Goal: Information Seeking & Learning: Learn about a topic

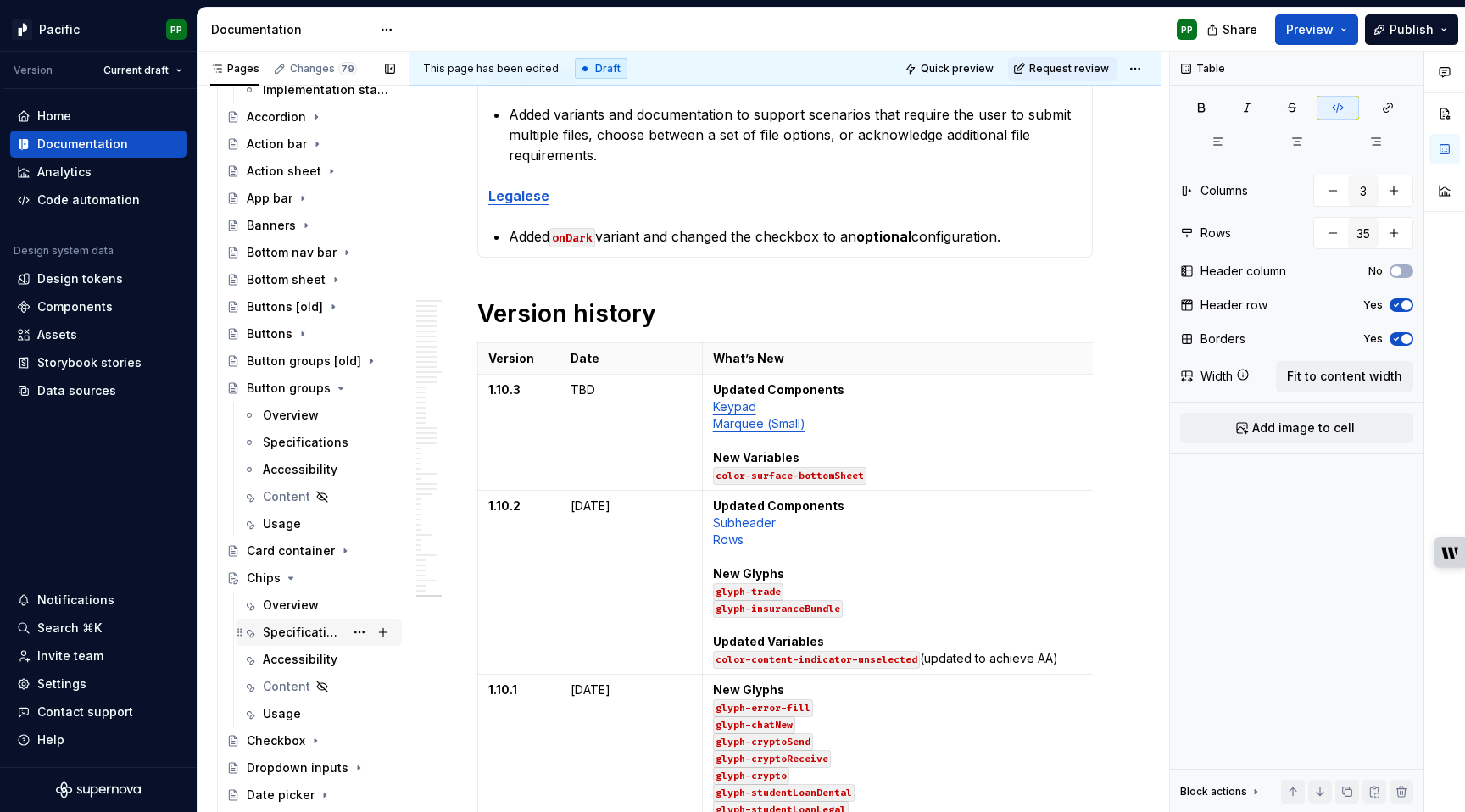
scroll to position [1119, 0]
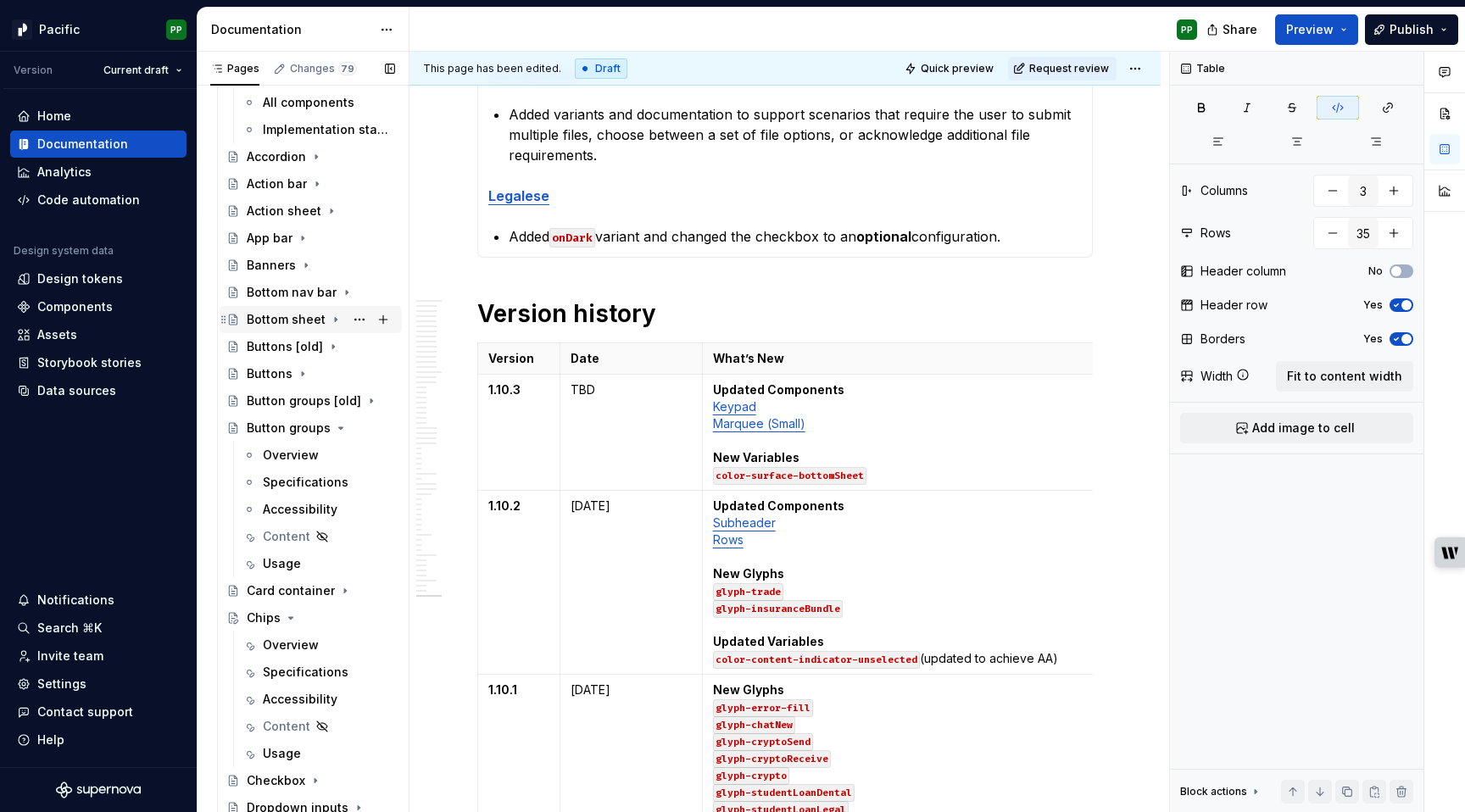
click at [283, 321] on div "Bottom sheet" at bounding box center [286, 319] width 79 height 17
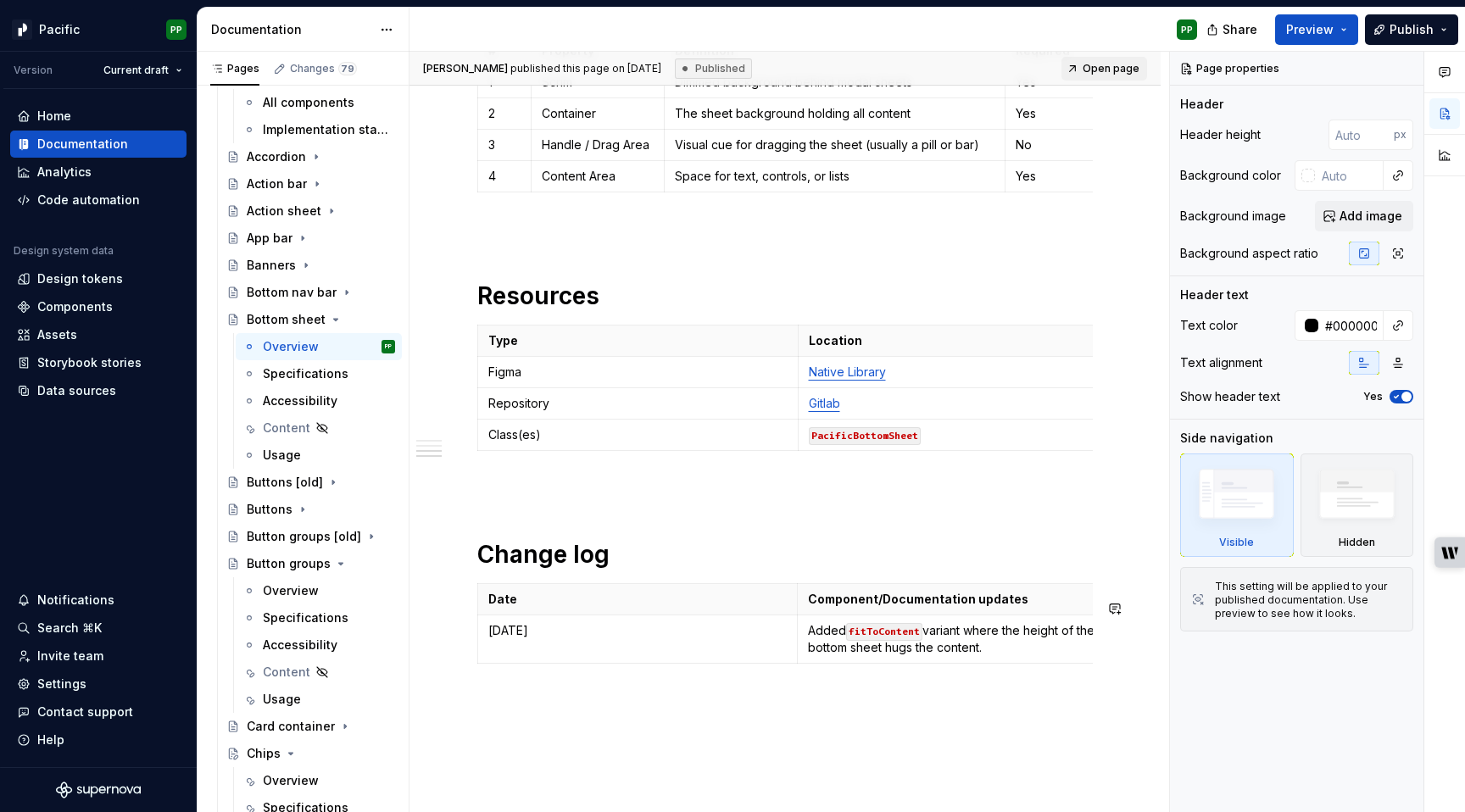
scroll to position [2509, 0]
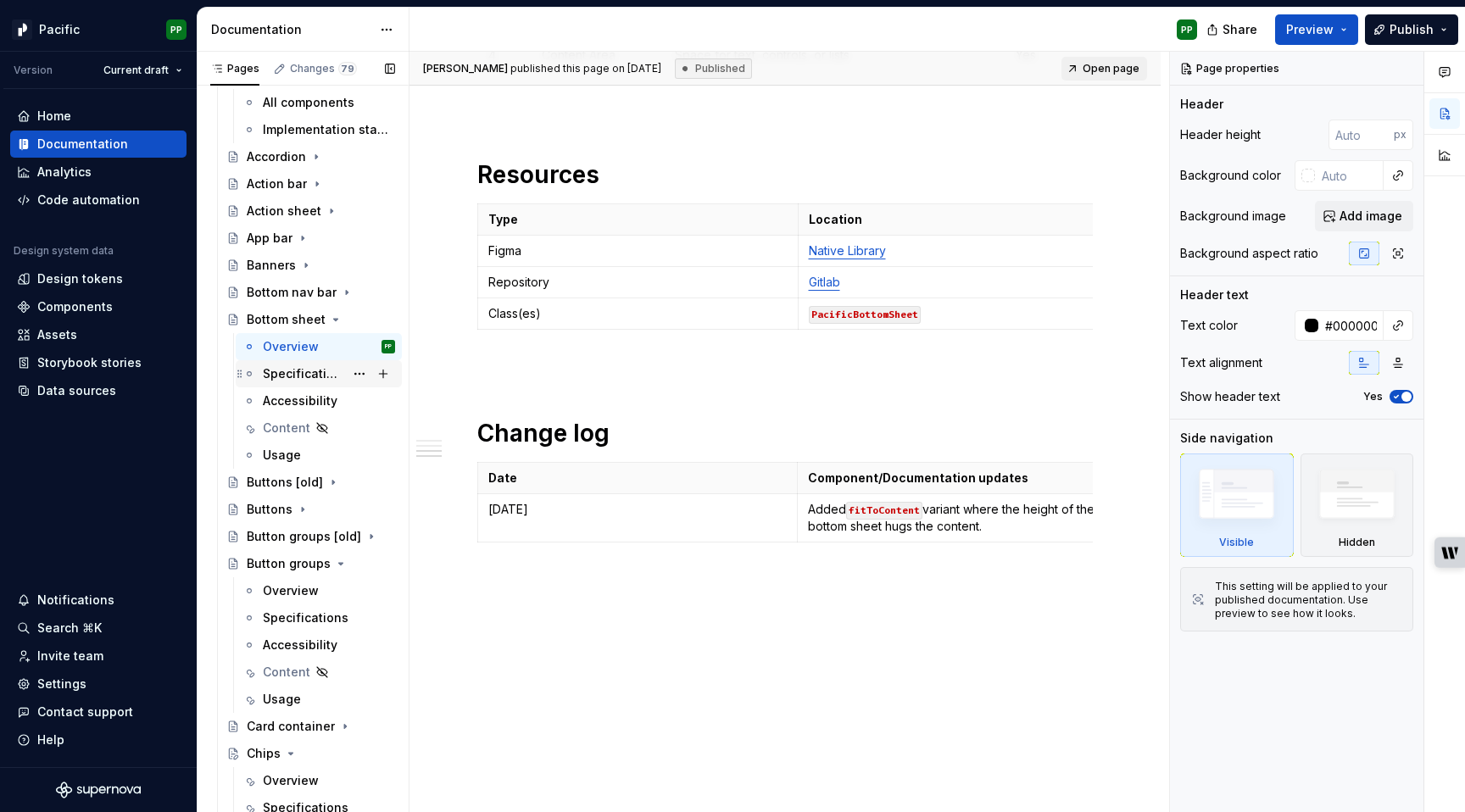
click at [331, 369] on div "Specifications" at bounding box center [303, 374] width 81 height 17
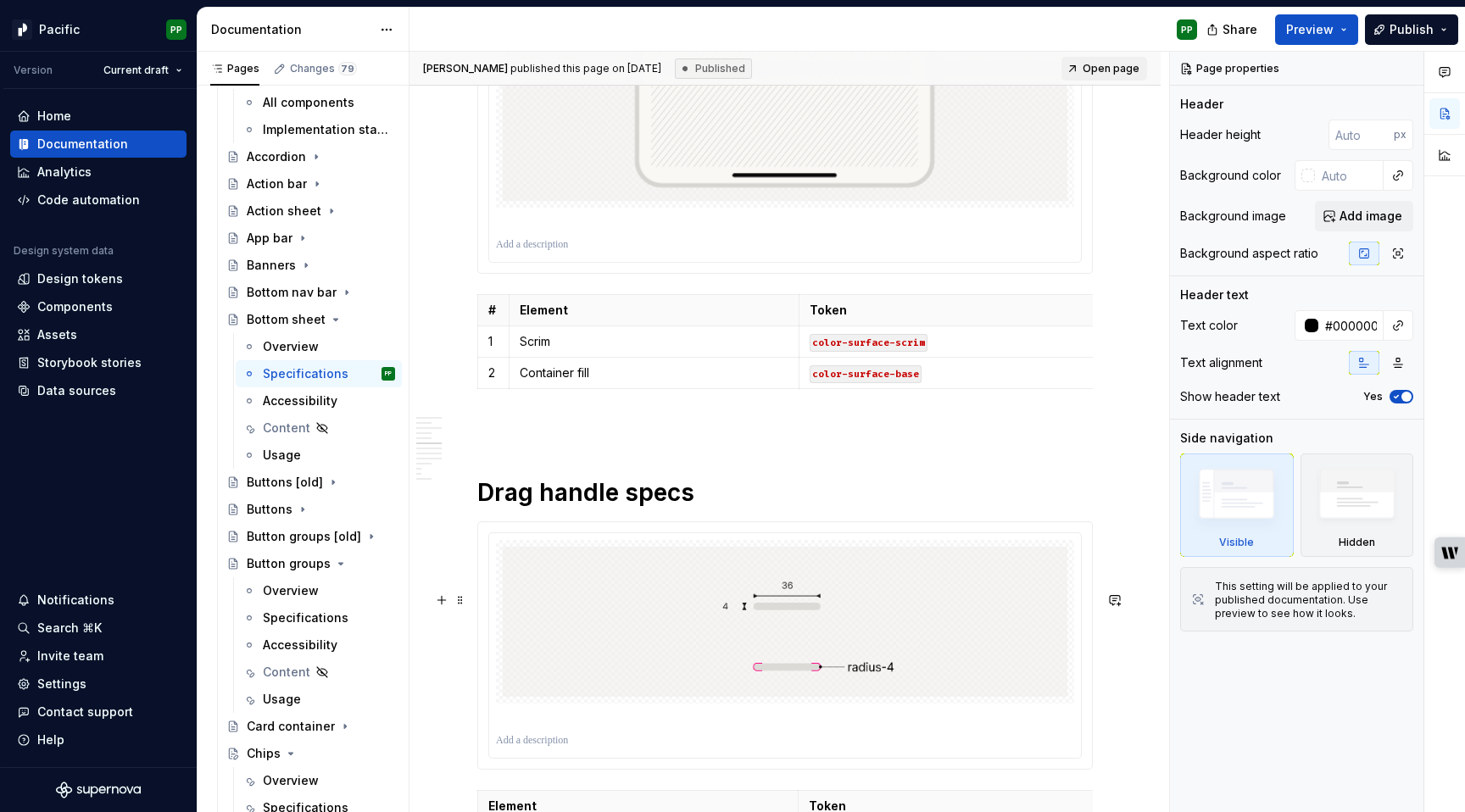
scroll to position [6290, 0]
type textarea "*"
click at [941, 381] on p "color-surface-base" at bounding box center [958, 372] width 297 height 17
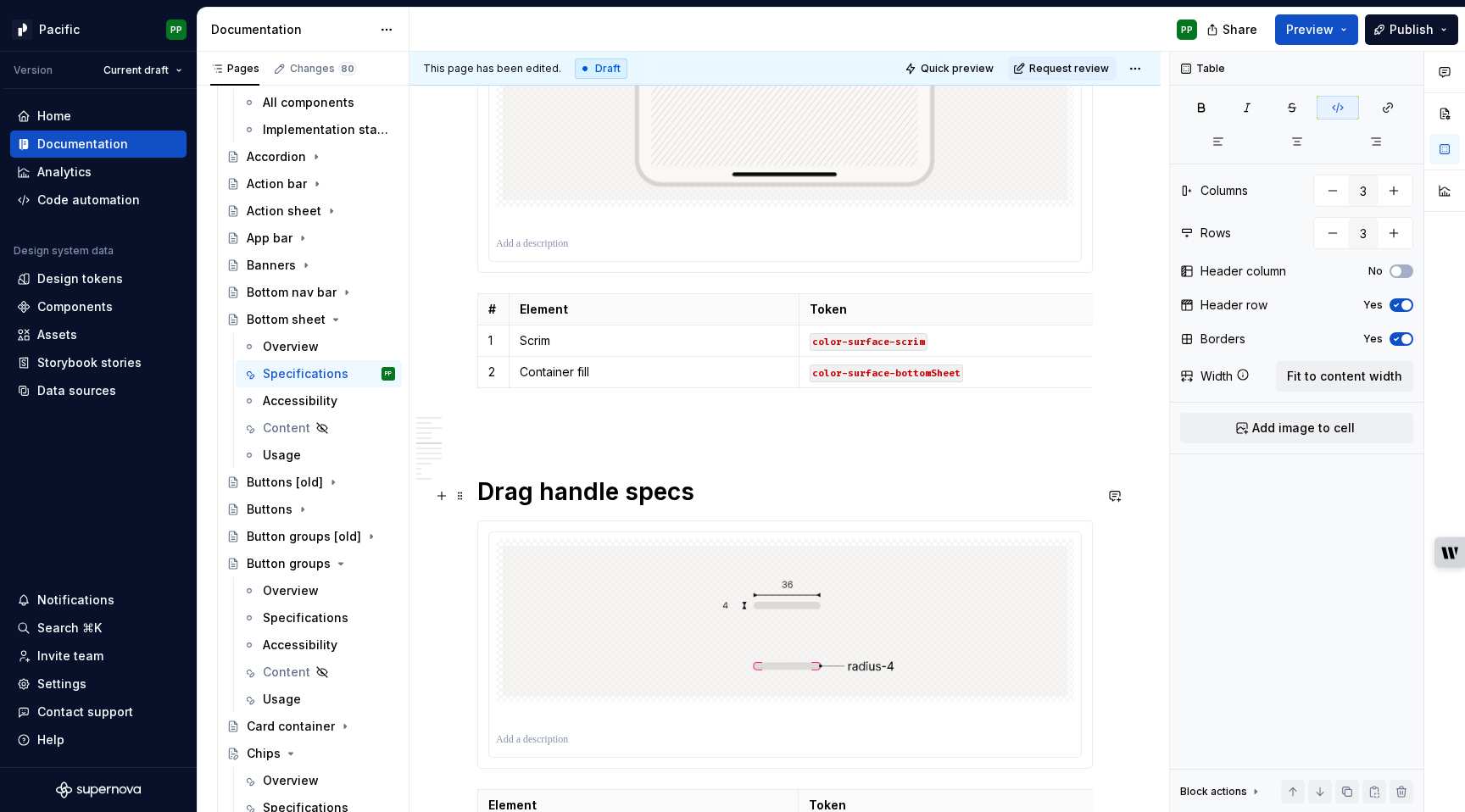
click at [1020, 435] on p at bounding box center [785, 425] width 616 height 20
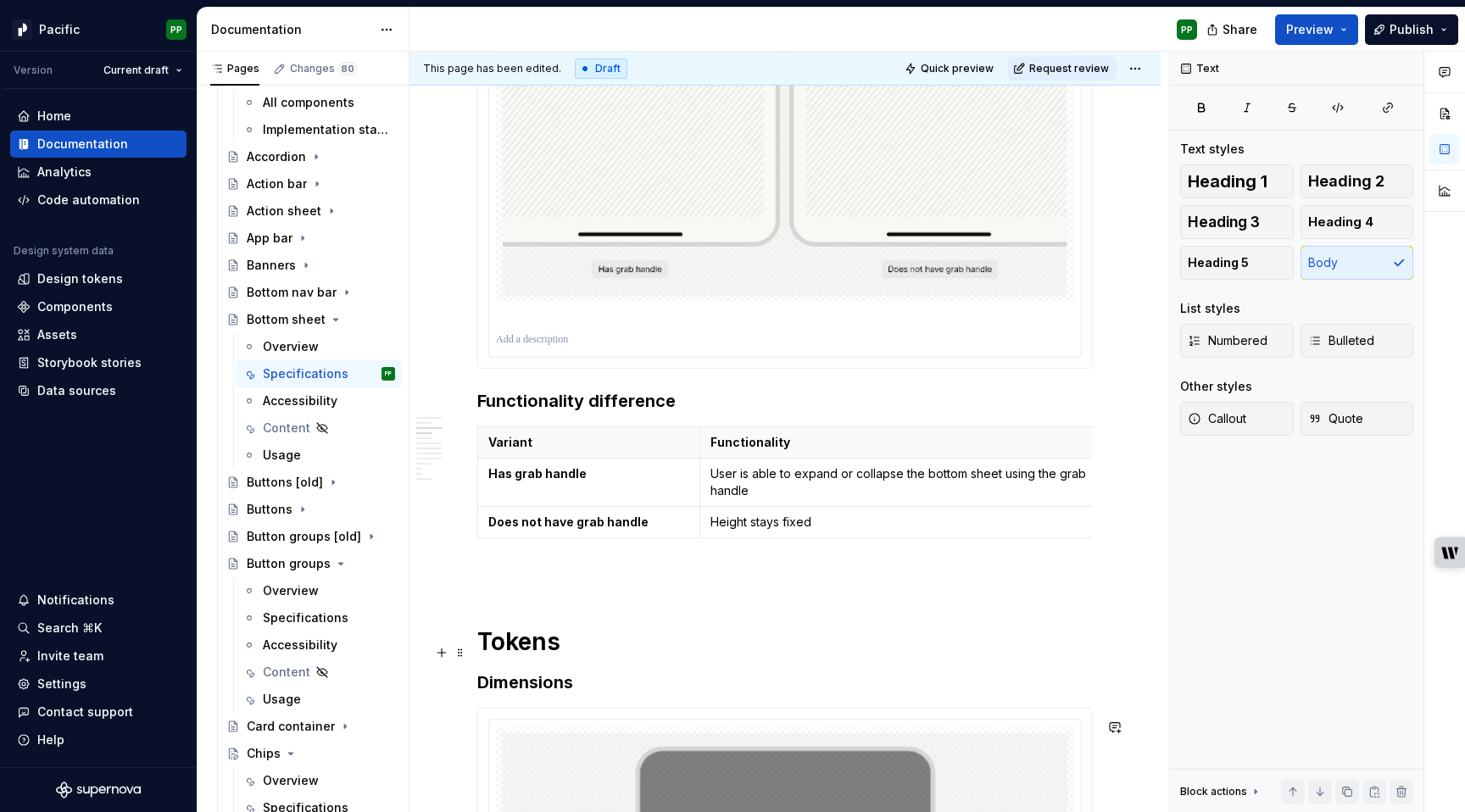
scroll to position [0, 0]
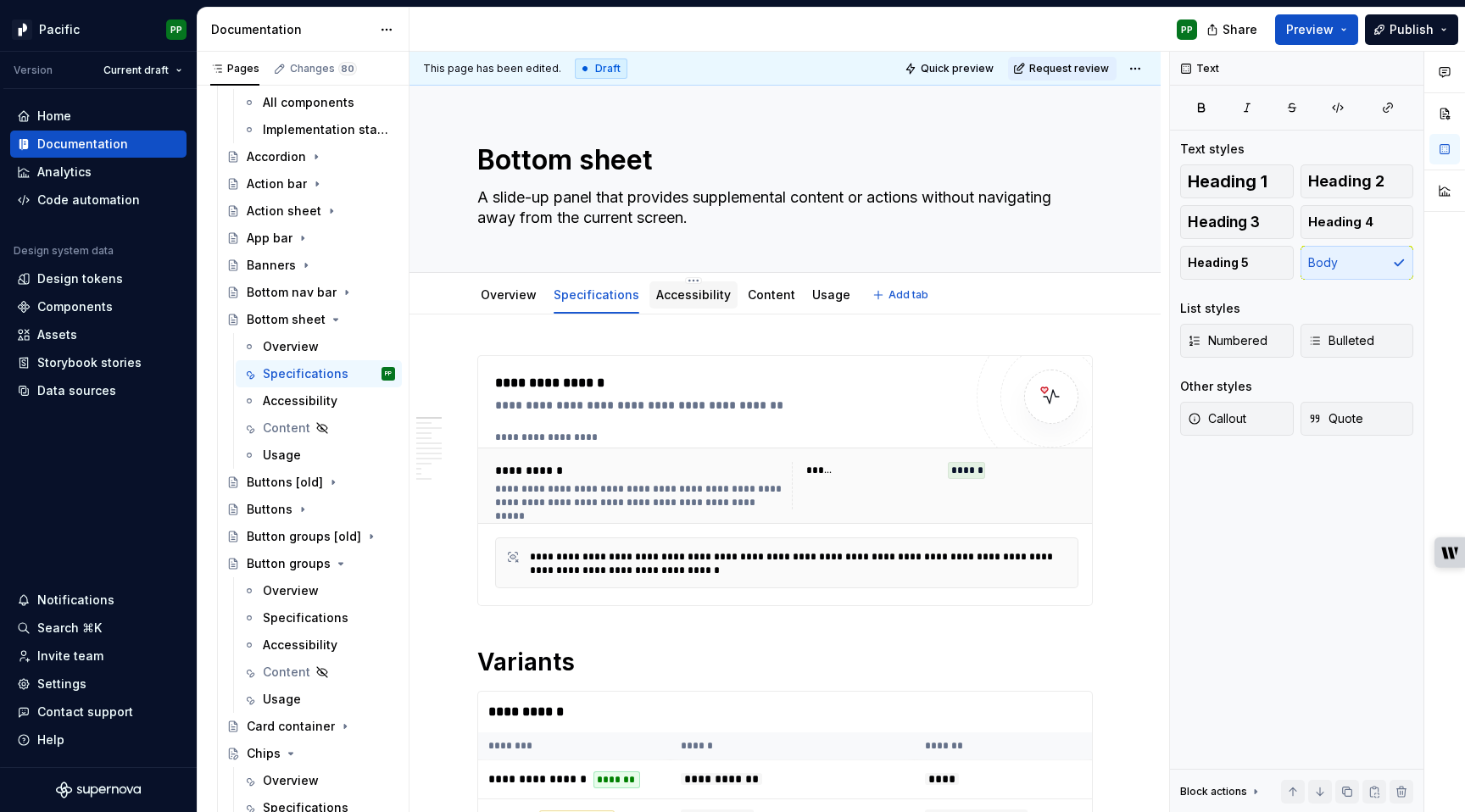
click at [700, 295] on link "Accessibility" at bounding box center [693, 295] width 74 height 15
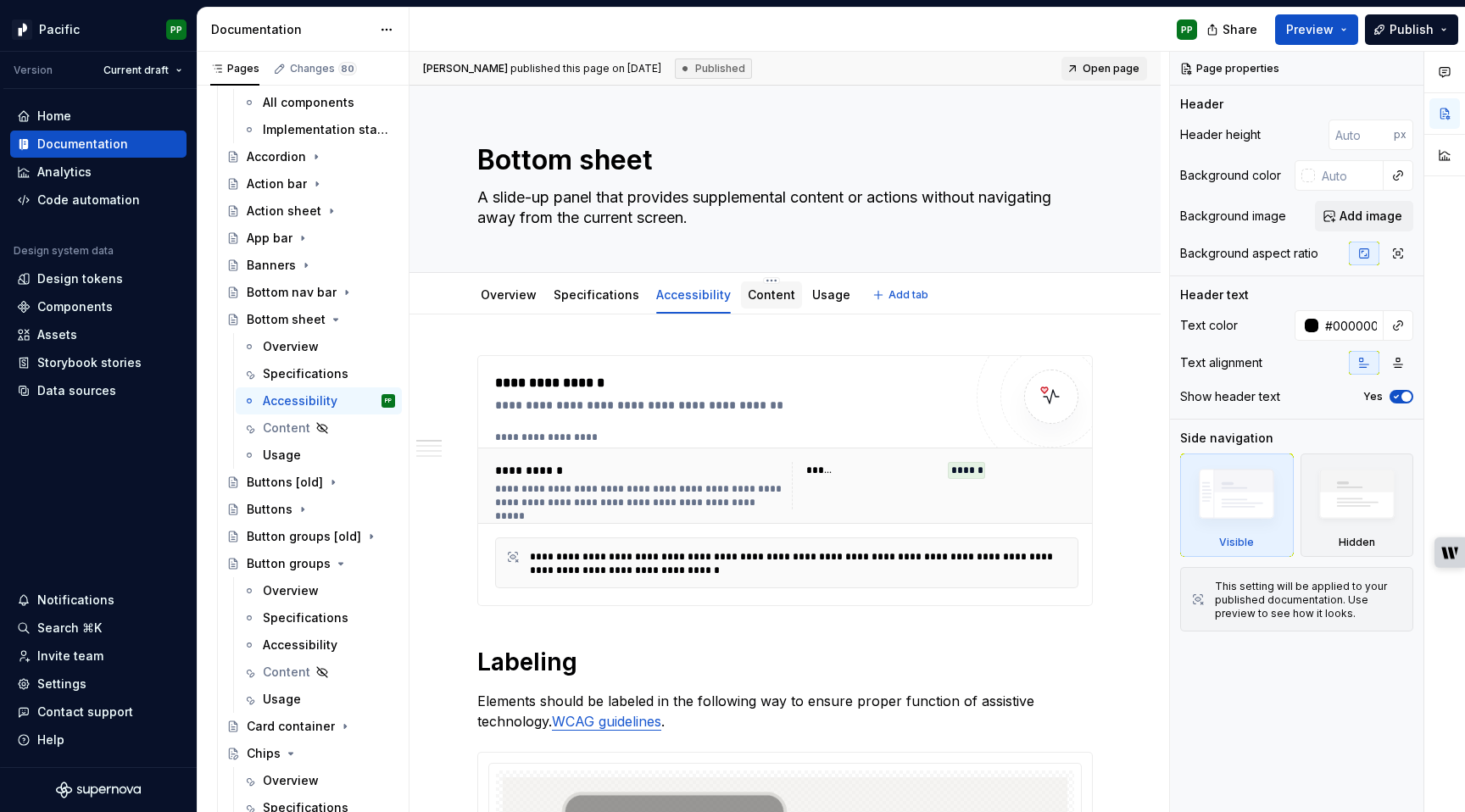
click at [752, 289] on link "Content" at bounding box center [772, 295] width 48 height 15
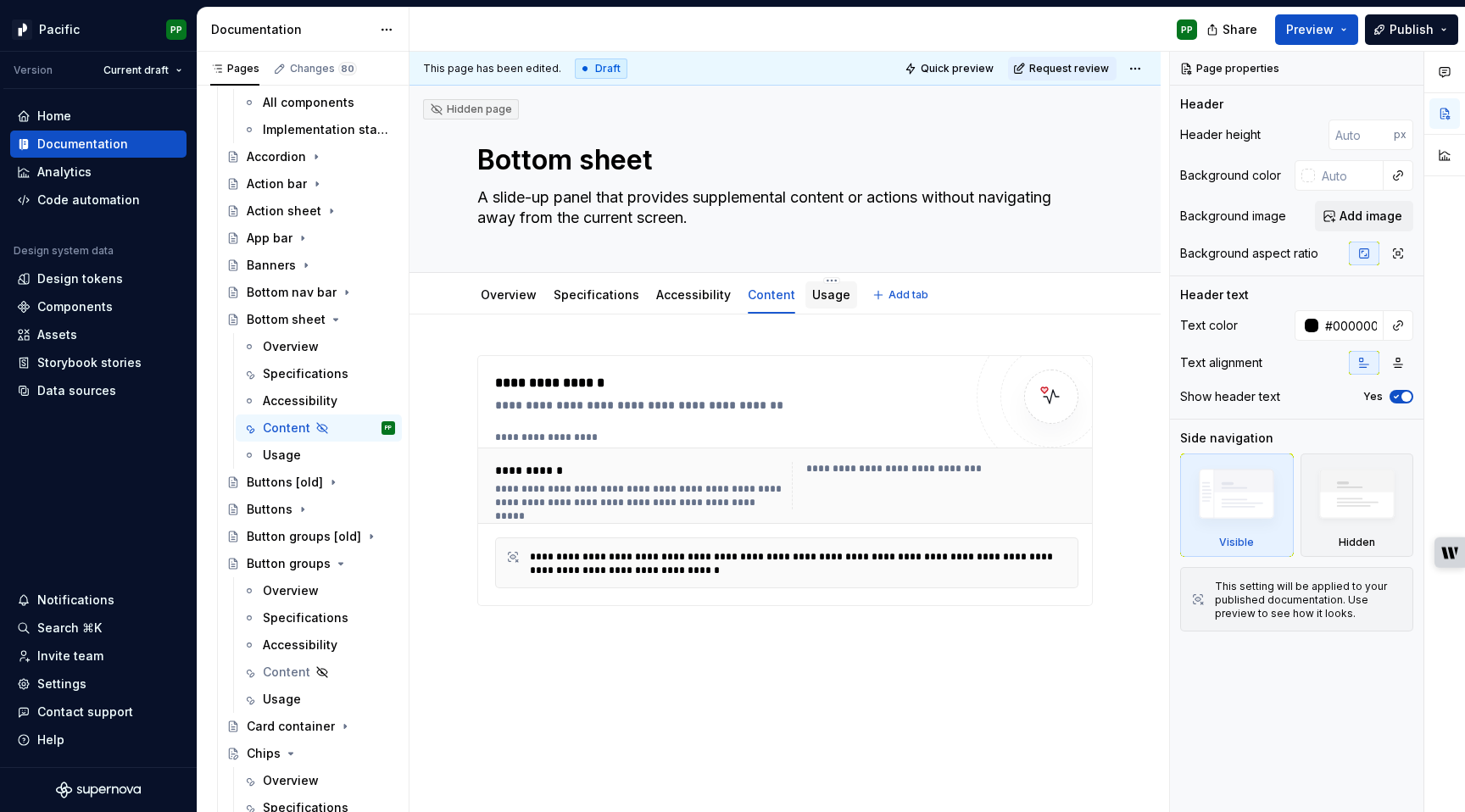
click at [823, 299] on link "Usage" at bounding box center [831, 295] width 38 height 15
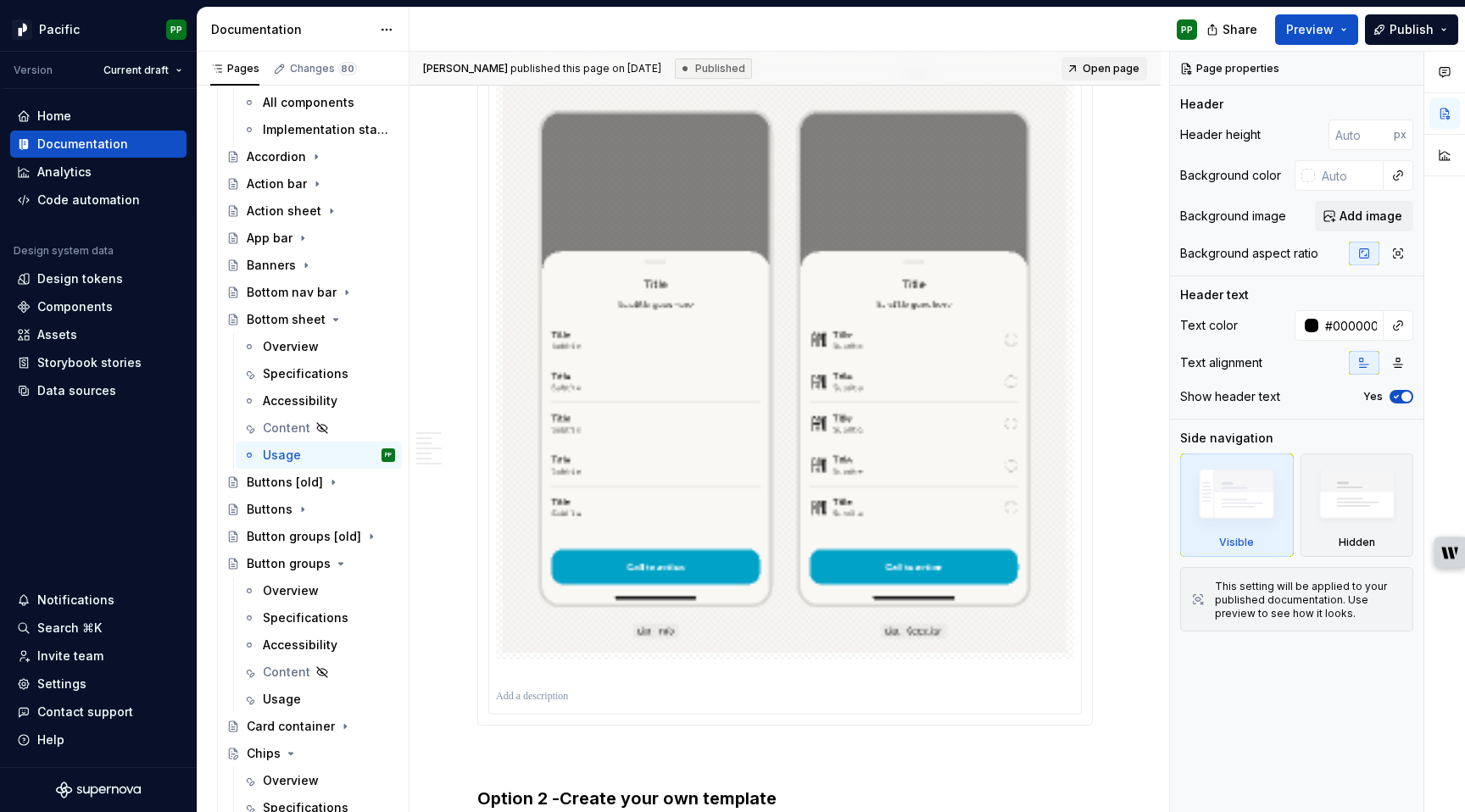
scroll to position [2675, 0]
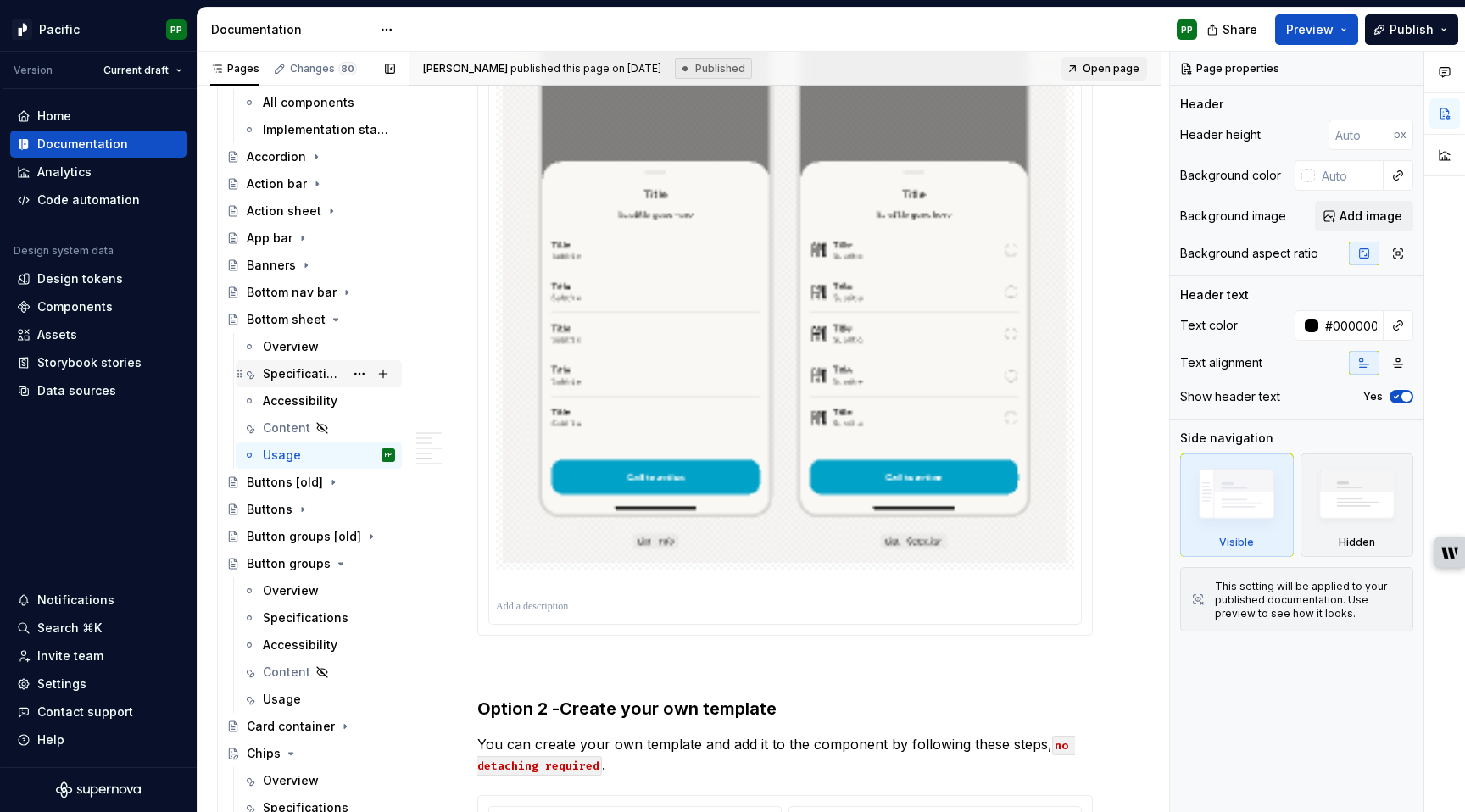
click at [334, 374] on div "Specifications" at bounding box center [303, 374] width 81 height 17
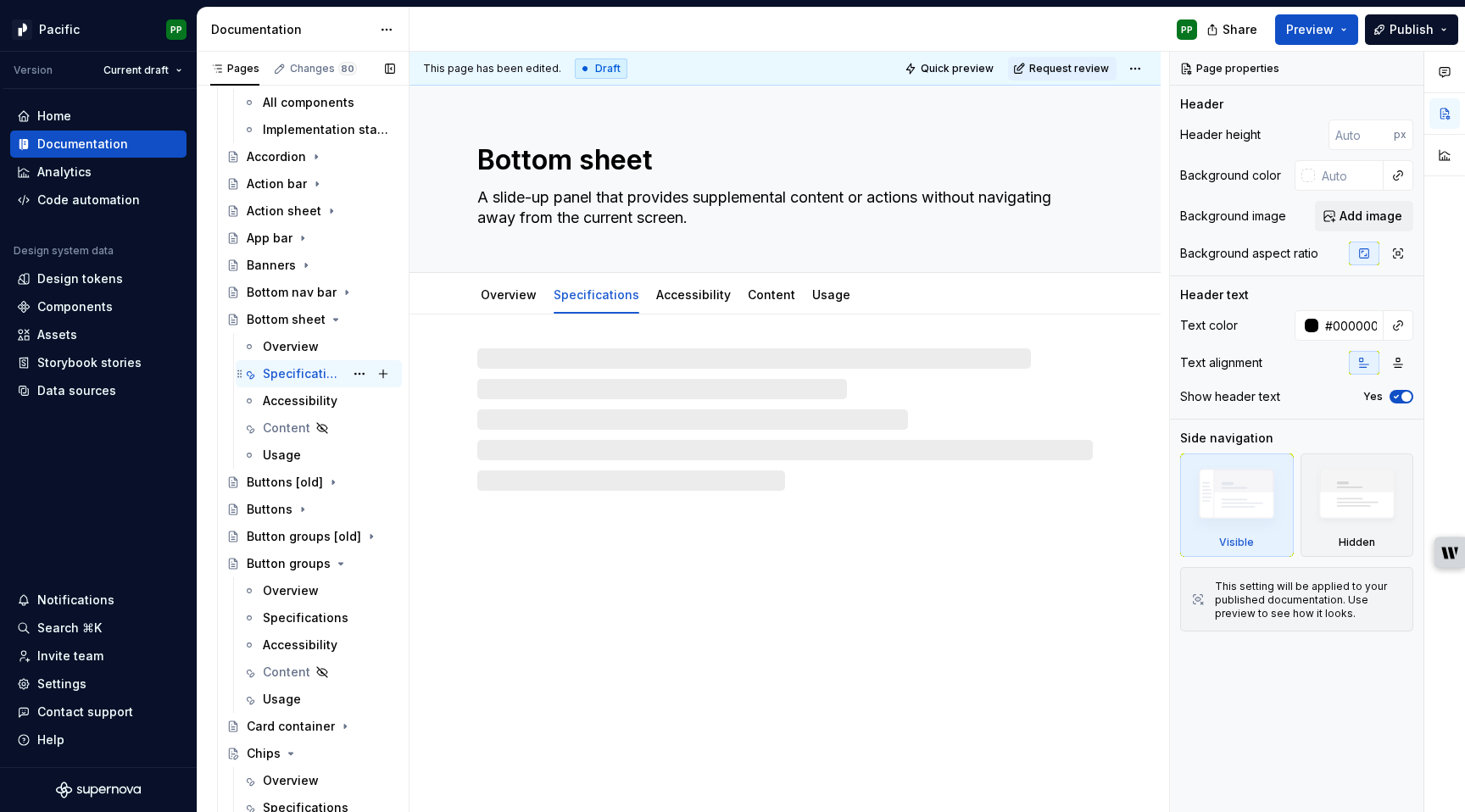
type textarea "*"
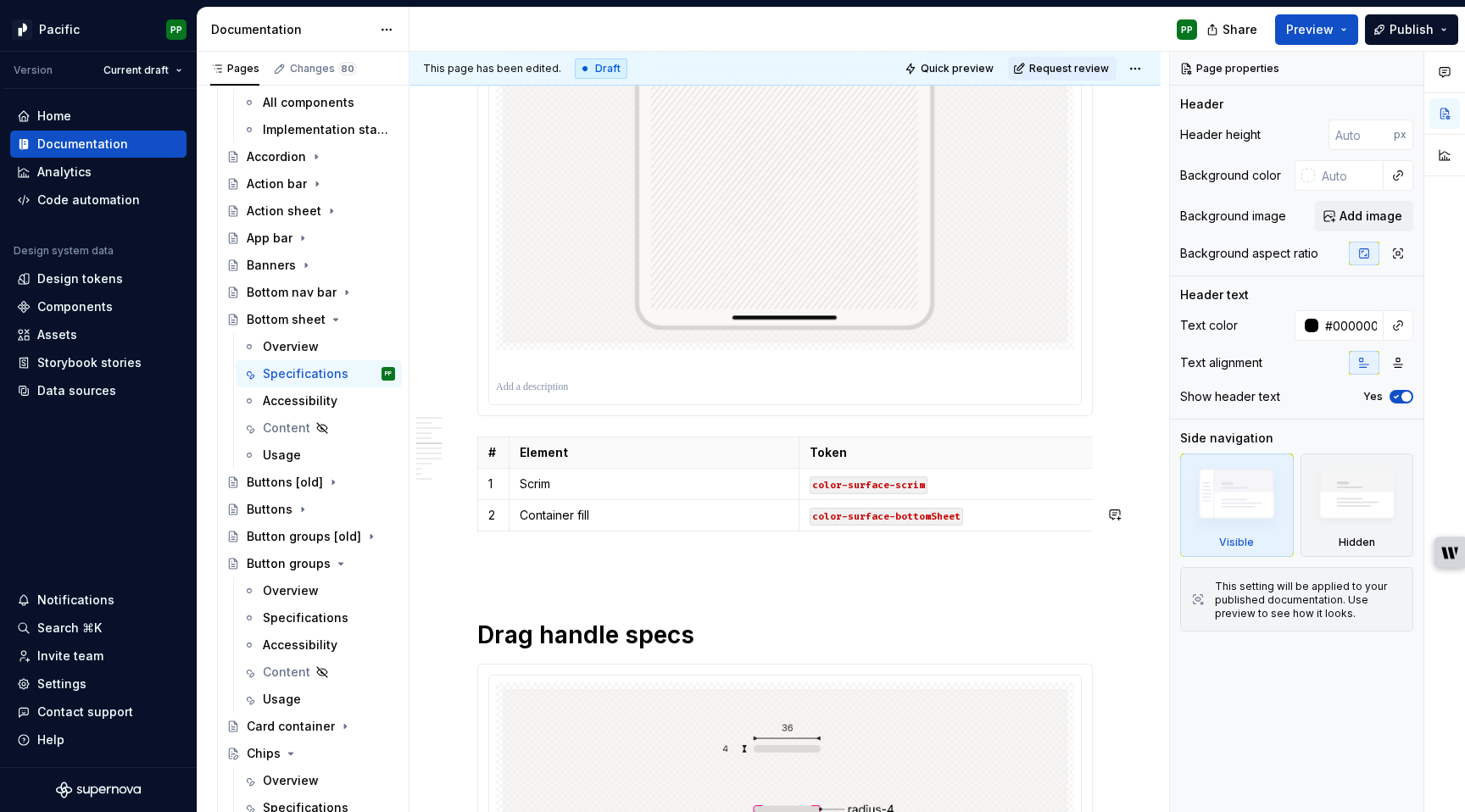
scroll to position [6161, 0]
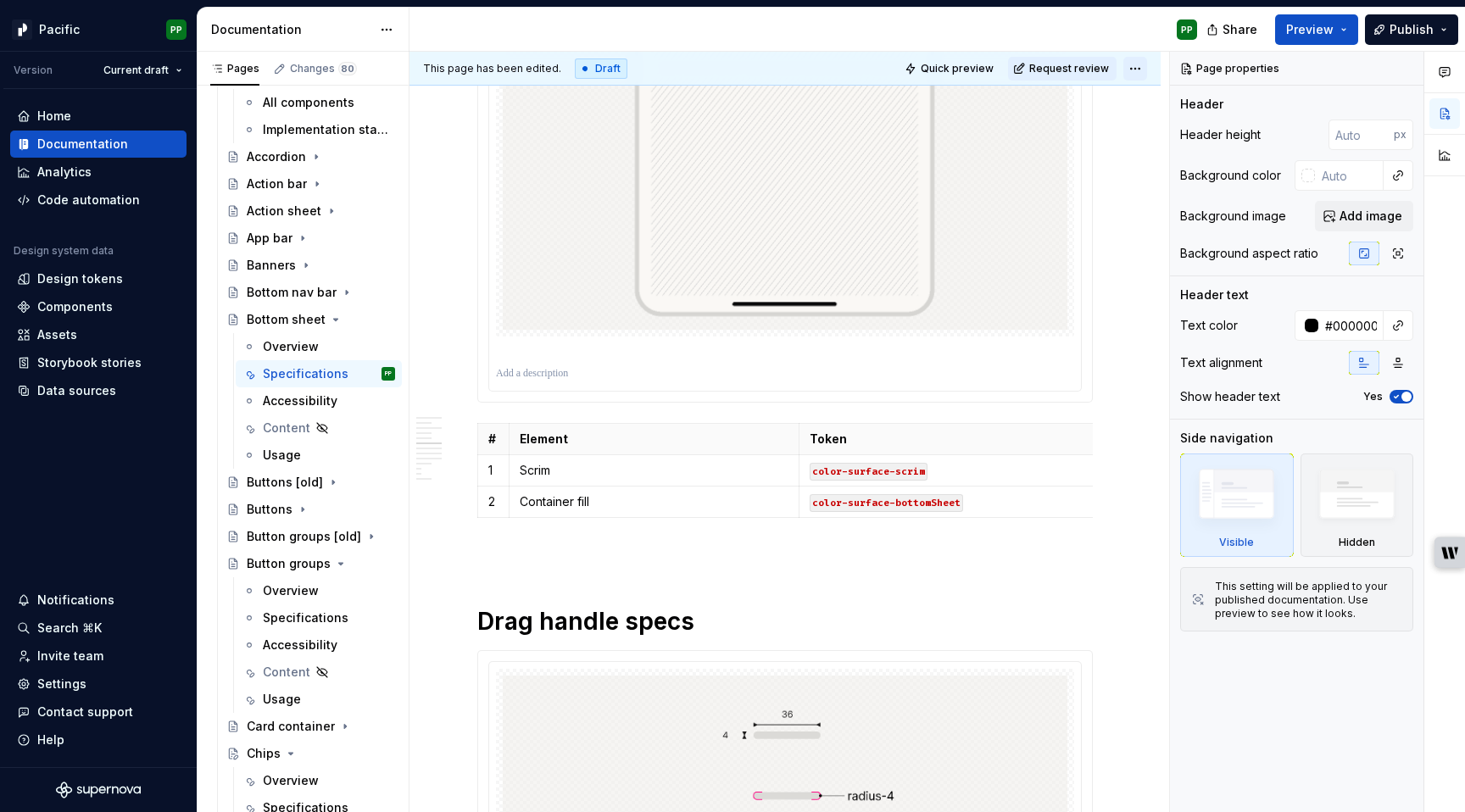
click at [1144, 67] on html "Pacific PP Version Current draft Home Documentation Analytics Code automation D…" at bounding box center [732, 406] width 1465 height 812
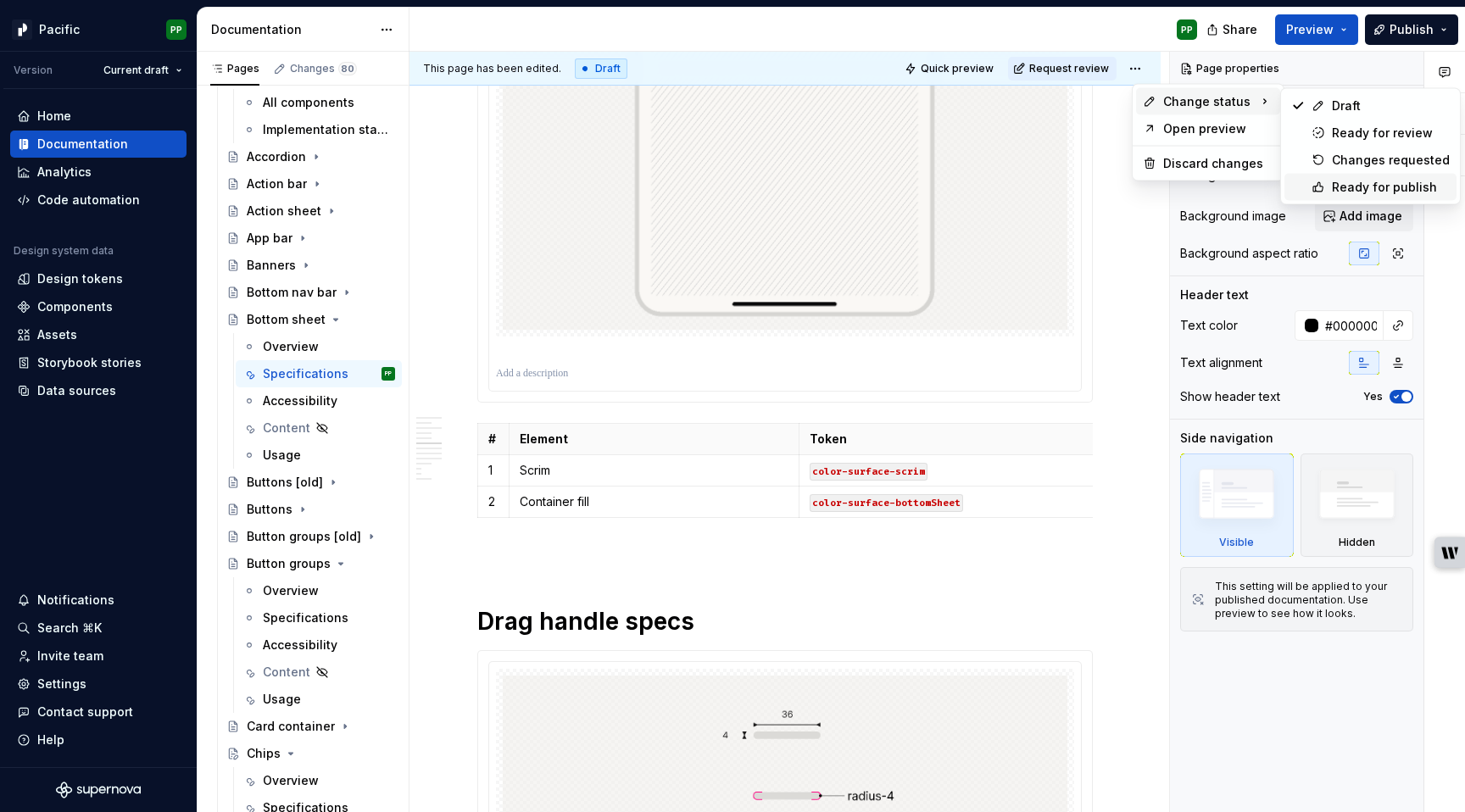
click at [1361, 185] on div "Ready for publish" at bounding box center [1391, 187] width 118 height 17
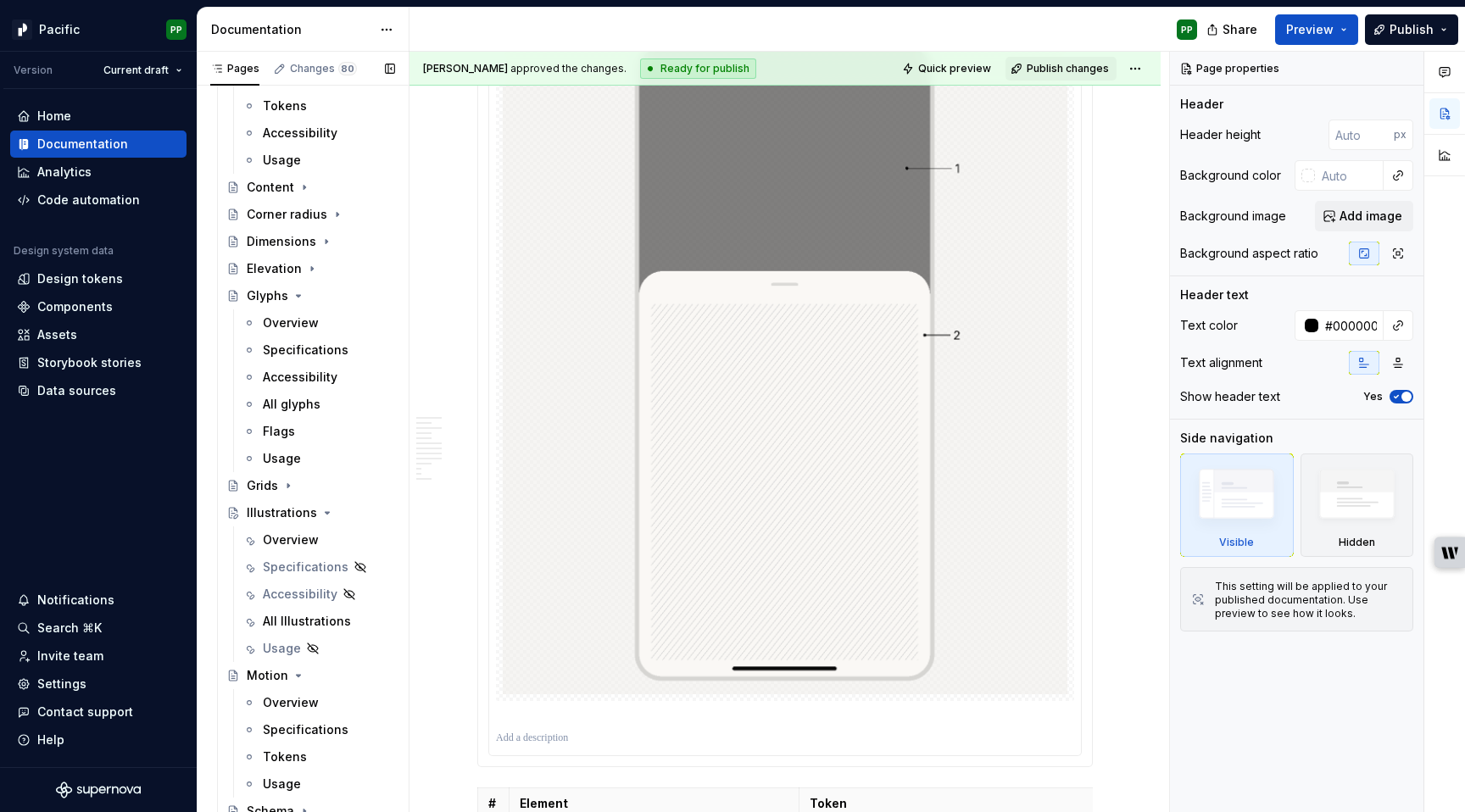
scroll to position [0, 0]
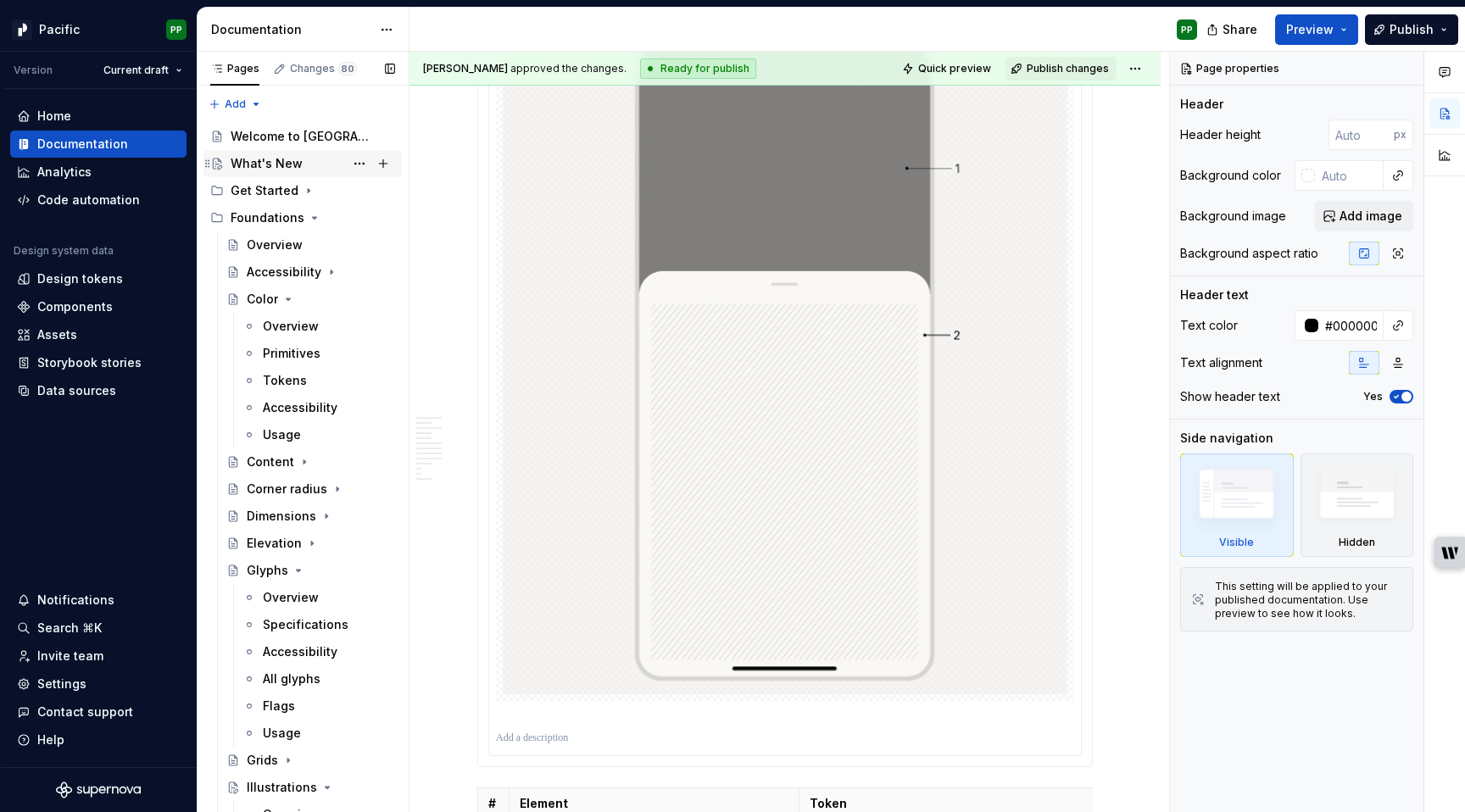
click at [313, 168] on div "What's New" at bounding box center [313, 164] width 165 height 24
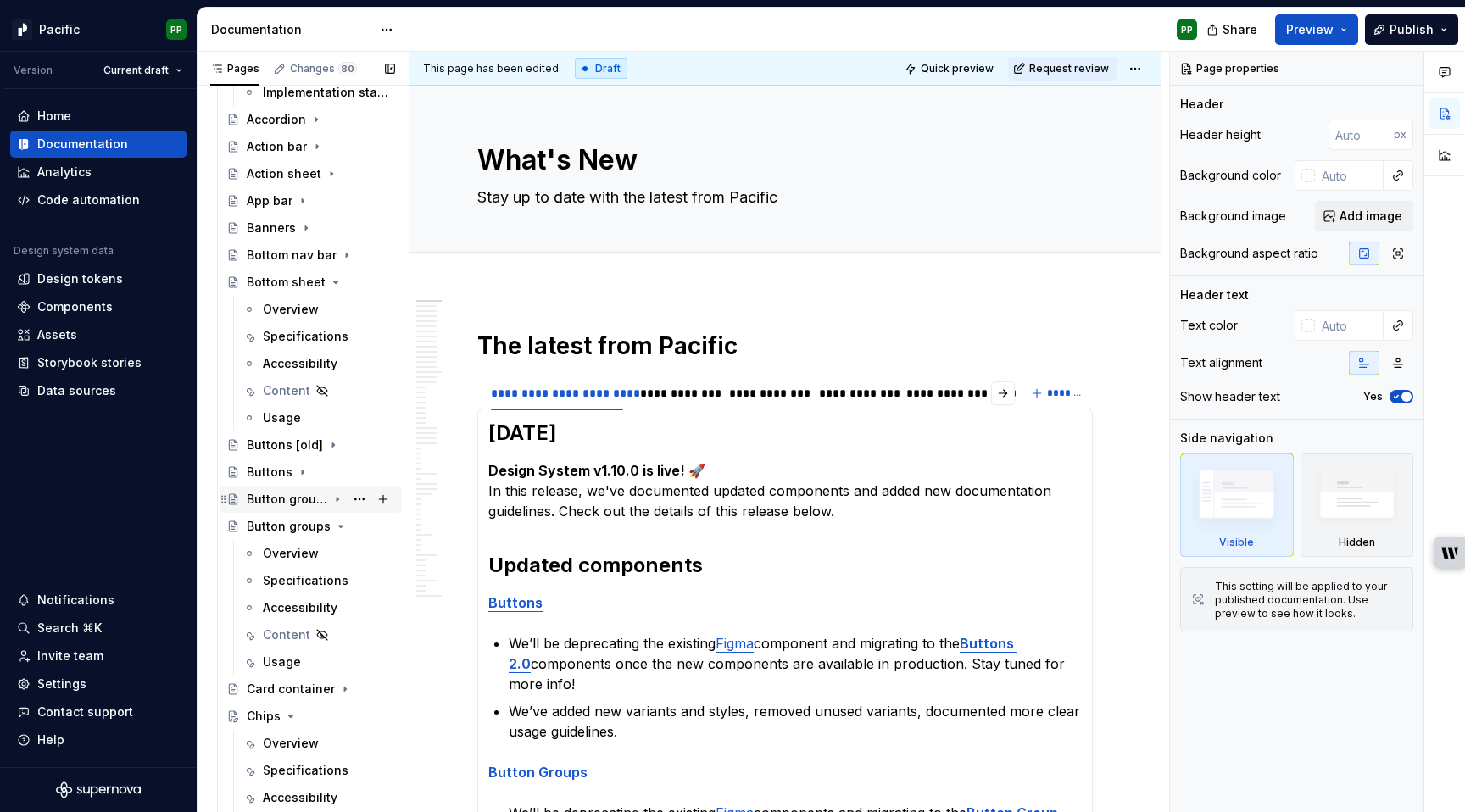
scroll to position [1155, 0]
click at [304, 283] on div "Bottom sheet" at bounding box center [286, 283] width 79 height 17
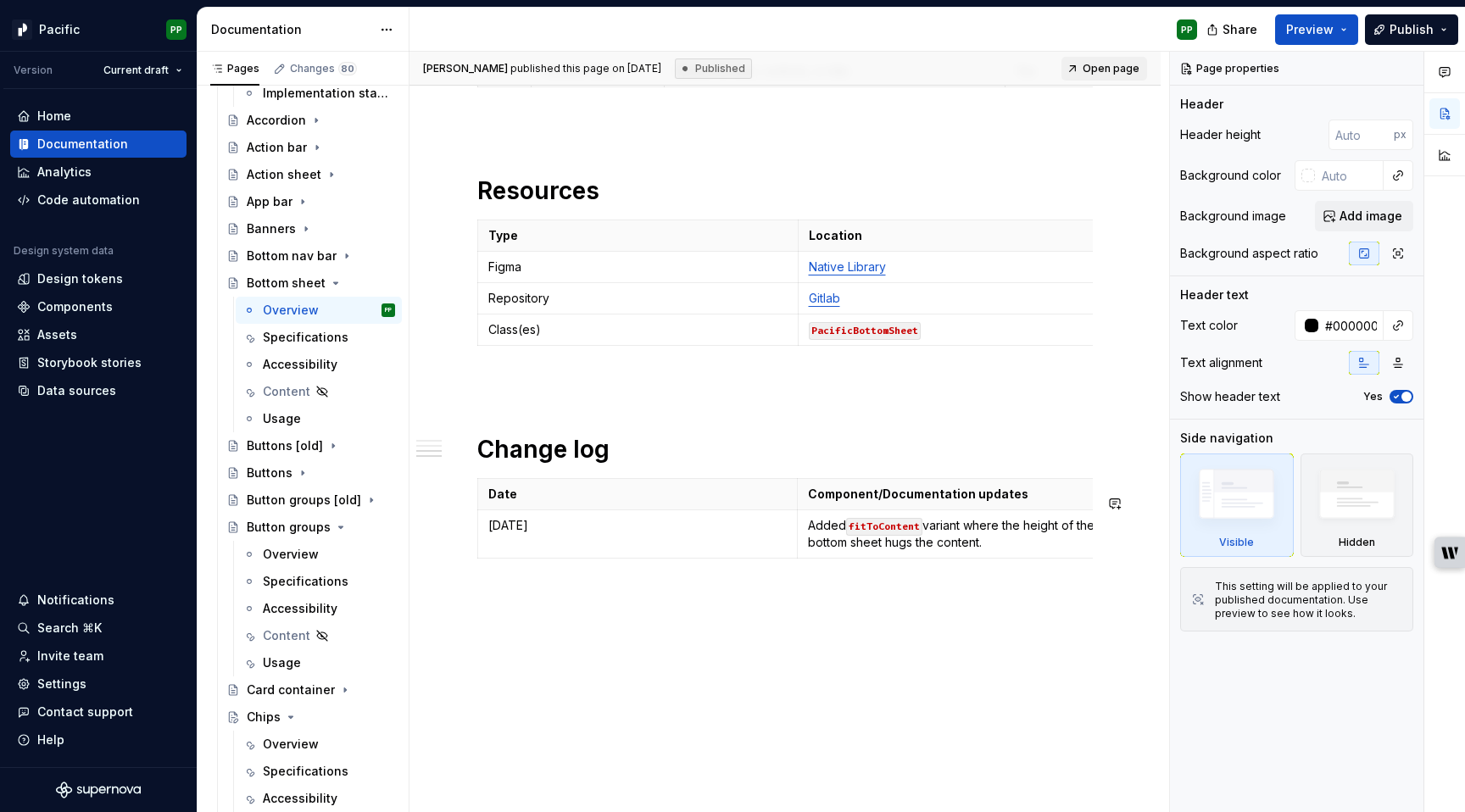
scroll to position [2509, 0]
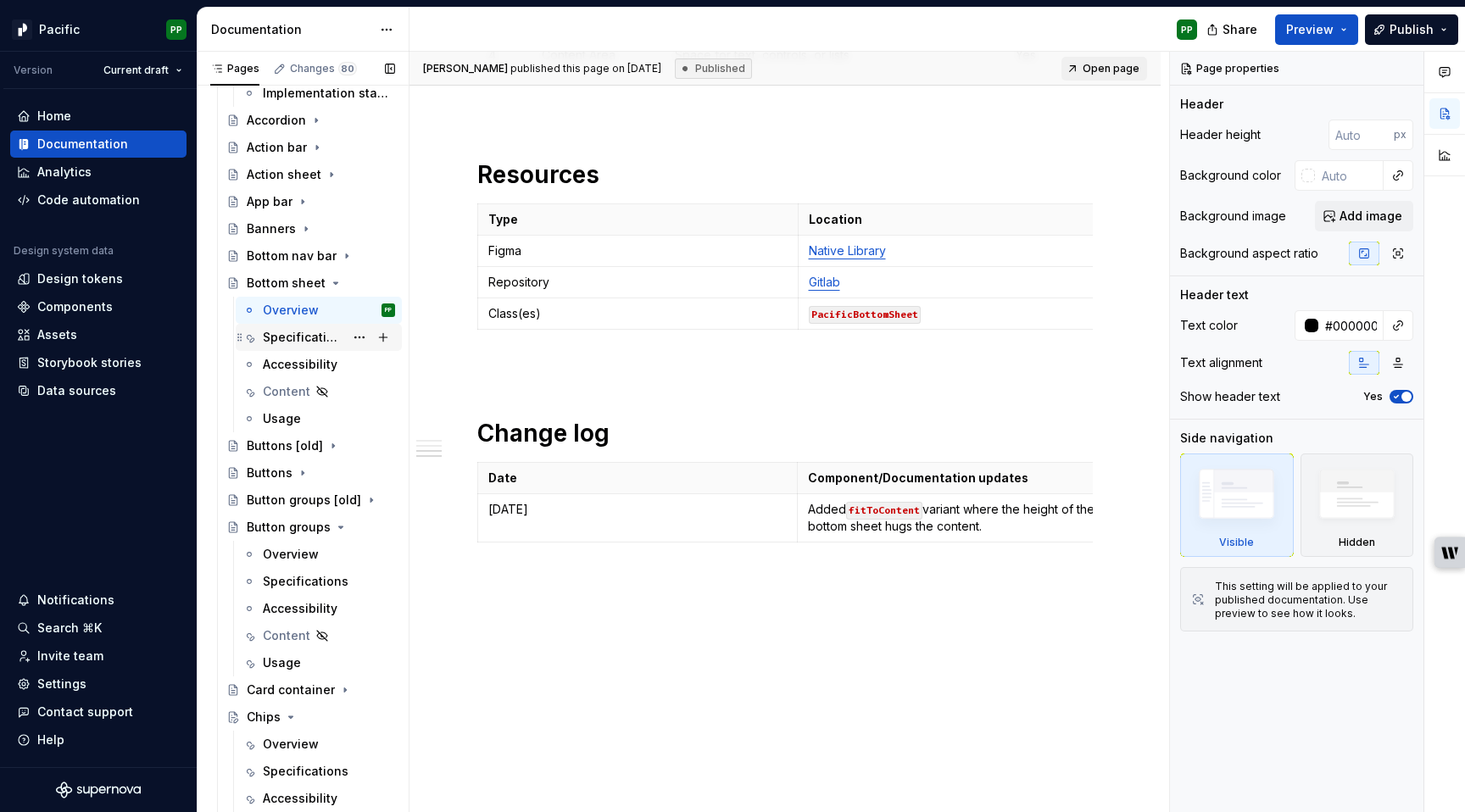
click at [308, 331] on div "Specifications" at bounding box center [303, 337] width 81 height 17
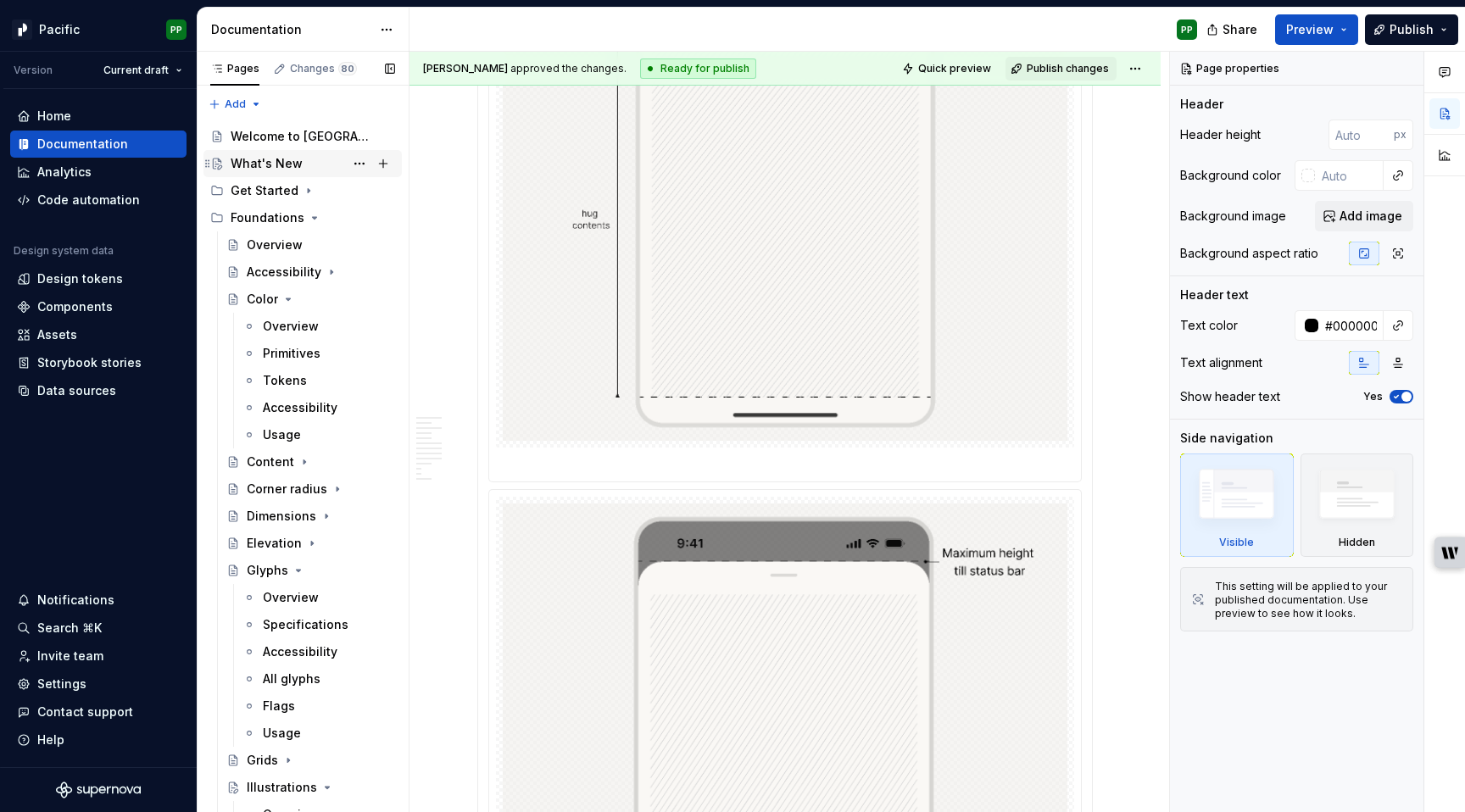
click at [314, 161] on div "What's New" at bounding box center [313, 164] width 165 height 24
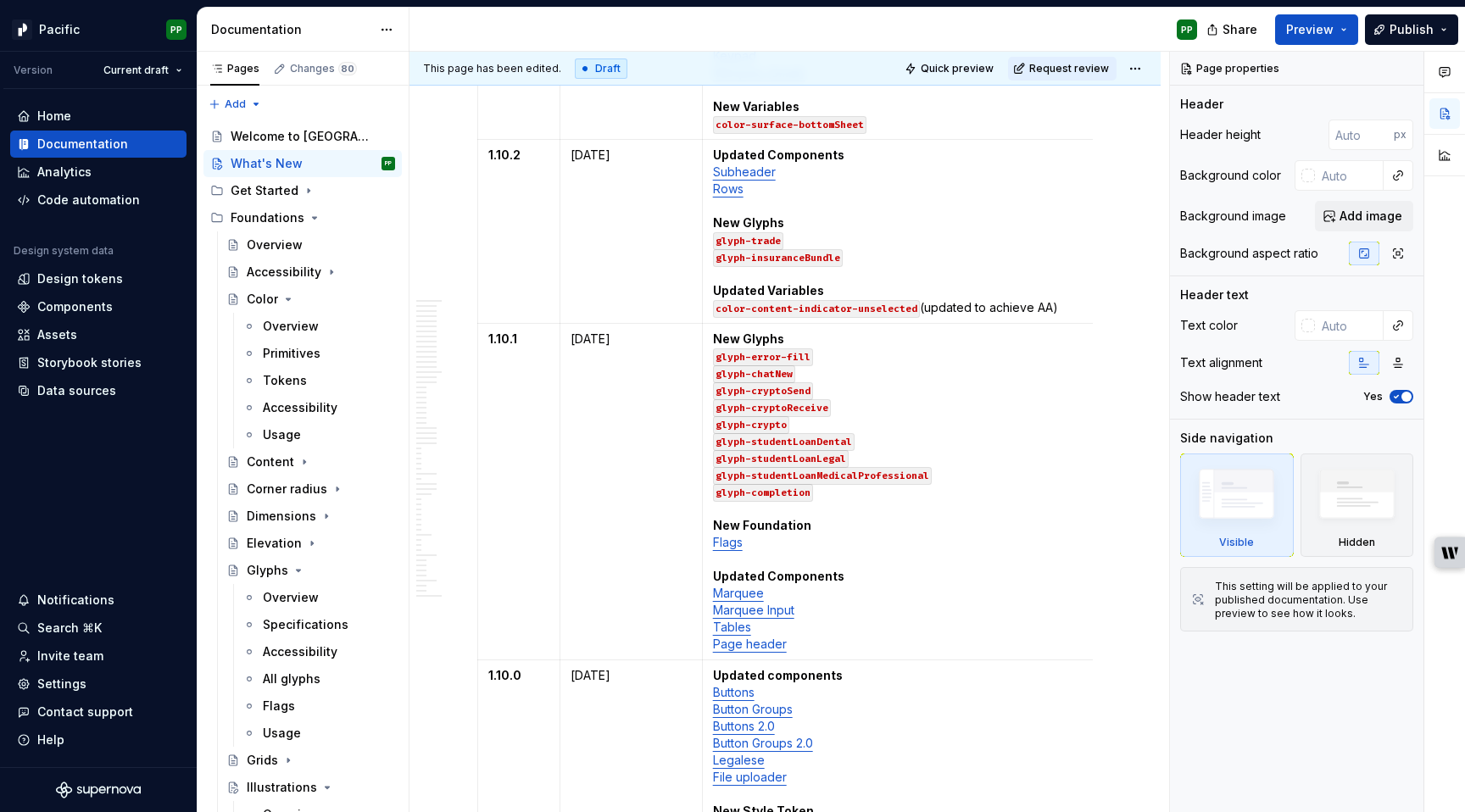
scroll to position [963, 0]
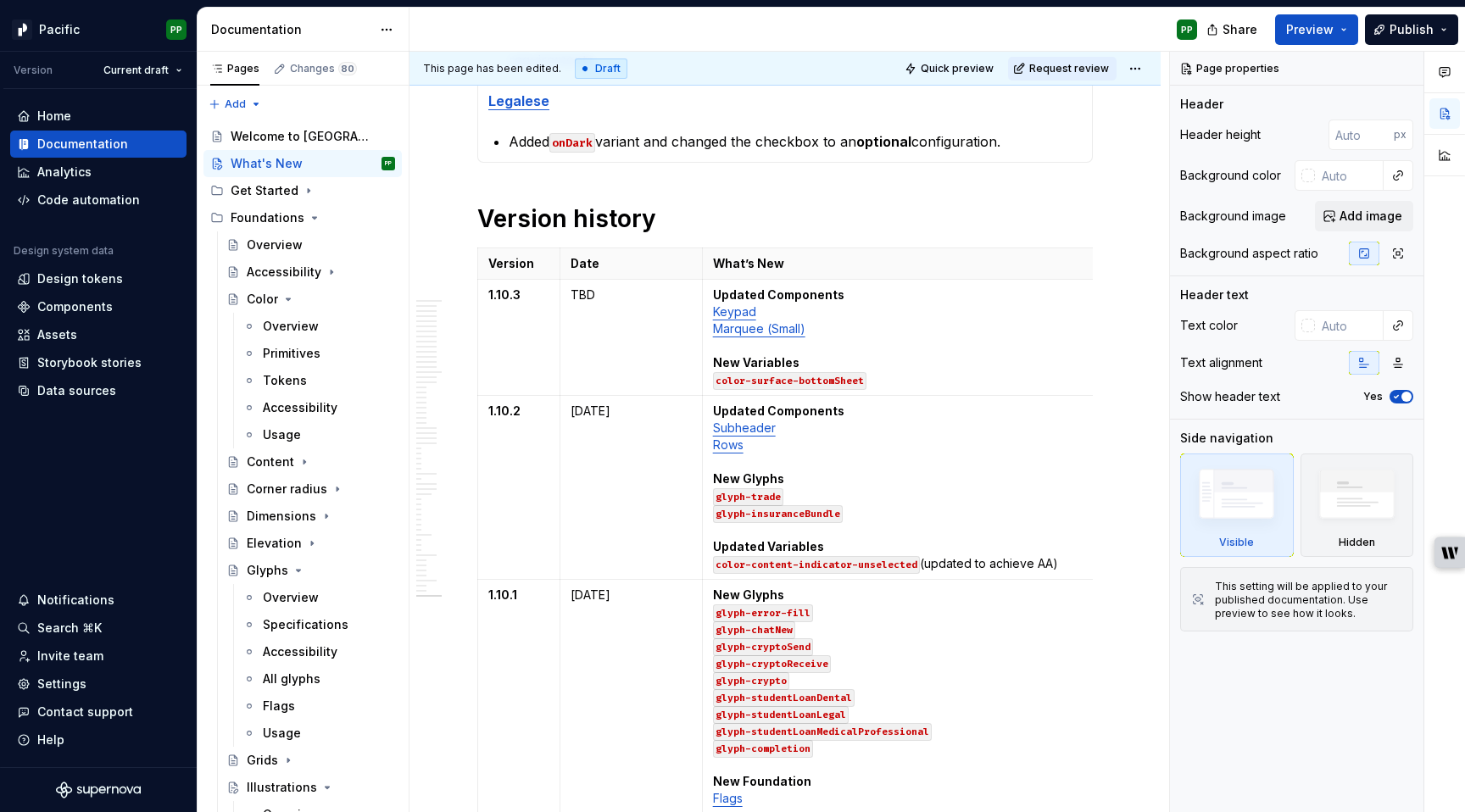
type textarea "*"
